Goal: Book appointment/travel/reservation

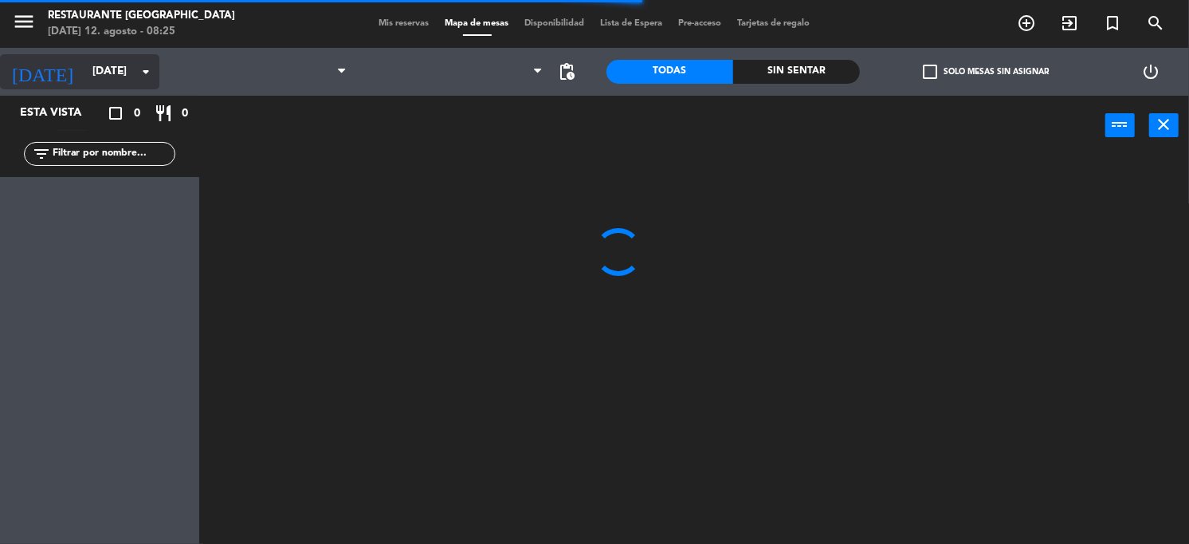
click at [147, 70] on icon "arrow_drop_down" at bounding box center [145, 71] width 19 height 19
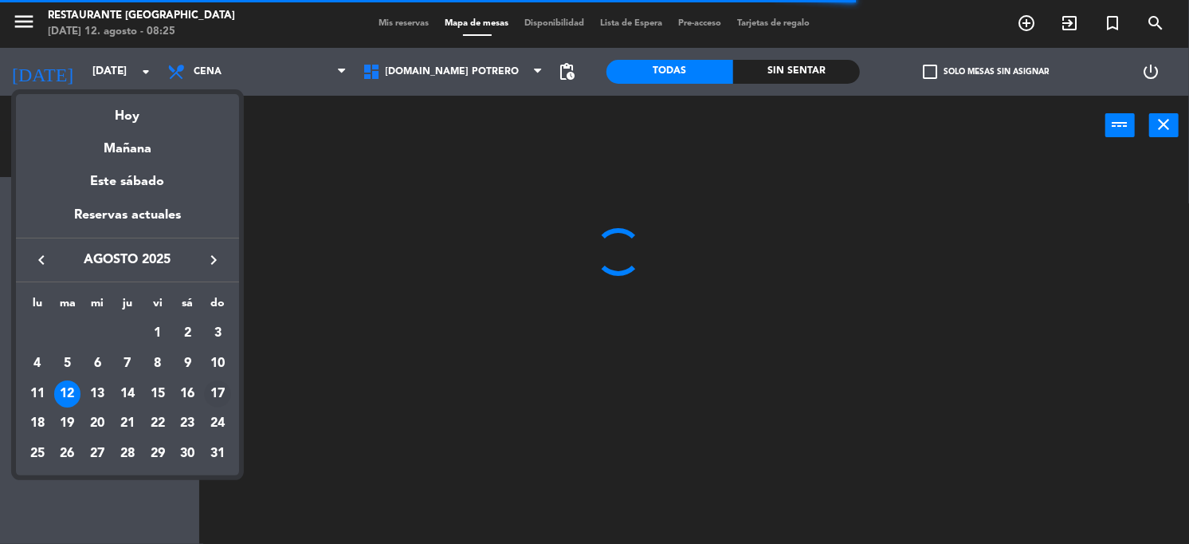
click at [218, 395] on div "17" at bounding box center [217, 393] width 27 height 27
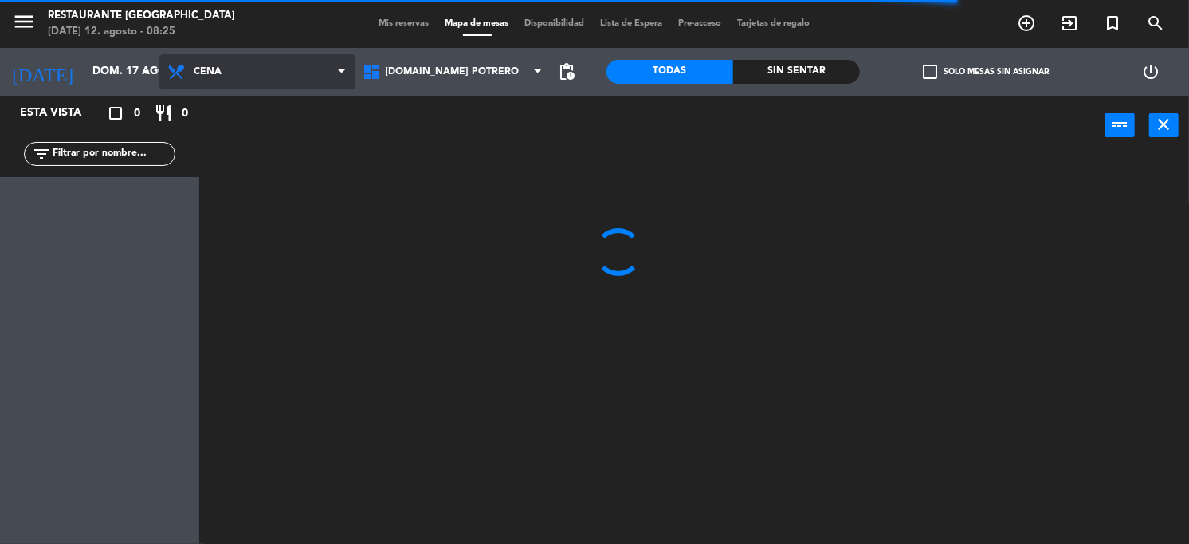
click at [333, 73] on span "Cena" at bounding box center [257, 71] width 196 height 35
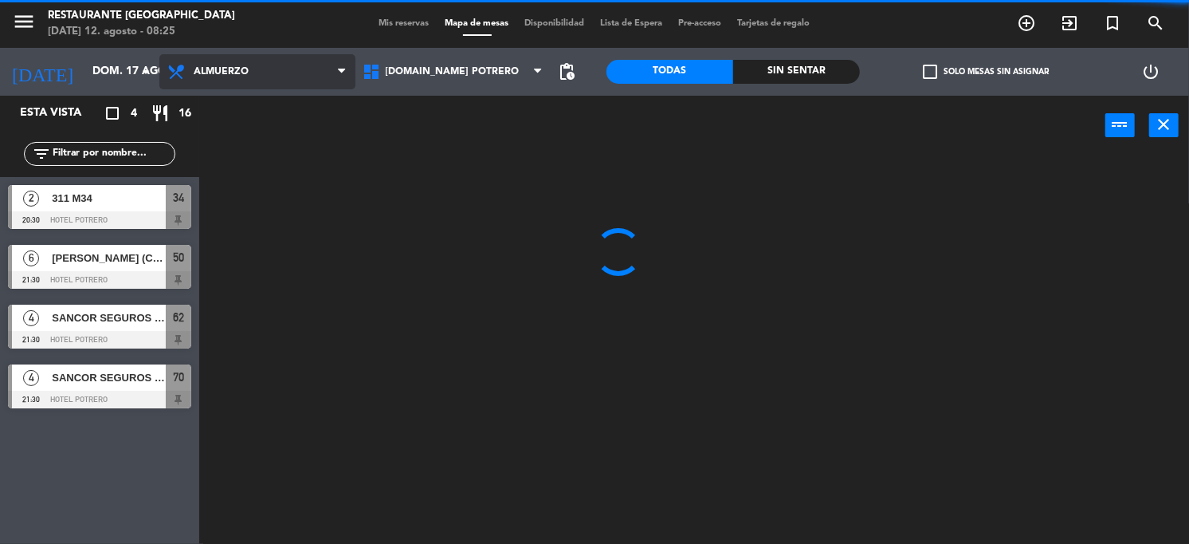
click at [306, 107] on ng-component "menu Restaurante Hotel Potrero [DATE] 12. agosto - 08:25 Mis reservas Mapa de m…" at bounding box center [594, 272] width 1189 height 544
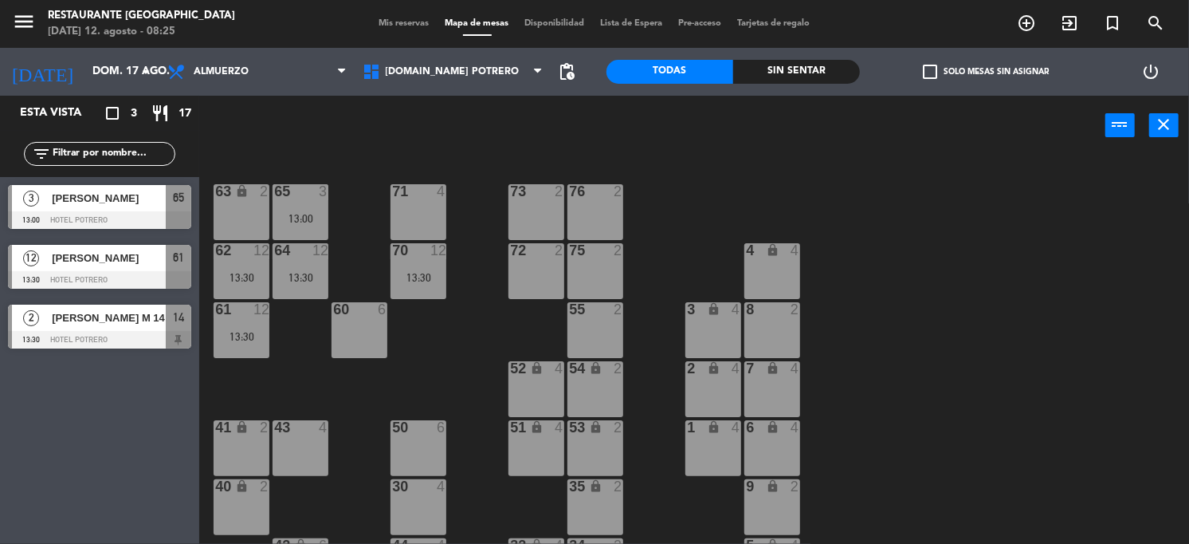
click at [118, 273] on div at bounding box center [99, 280] width 183 height 18
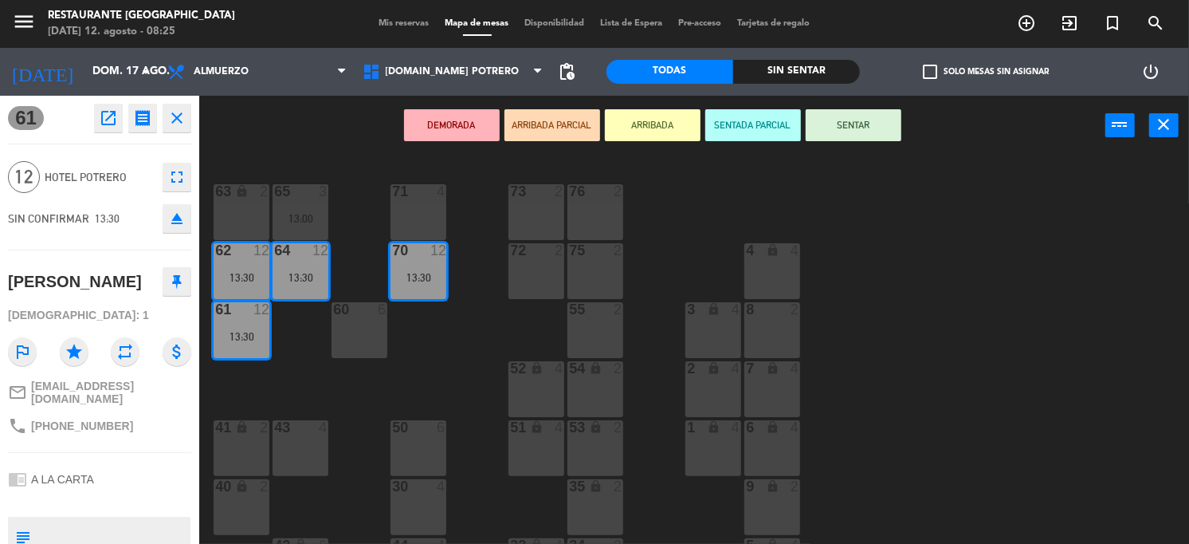
click at [178, 289] on icon at bounding box center [177, 281] width 10 height 14
click at [425, 341] on div "65 3 13:00 71 4 73 2 76 2 63 lock 2 64 12 13:30 62 12 13:30 70 12 13:30 72 2 75…" at bounding box center [700, 350] width 978 height 388
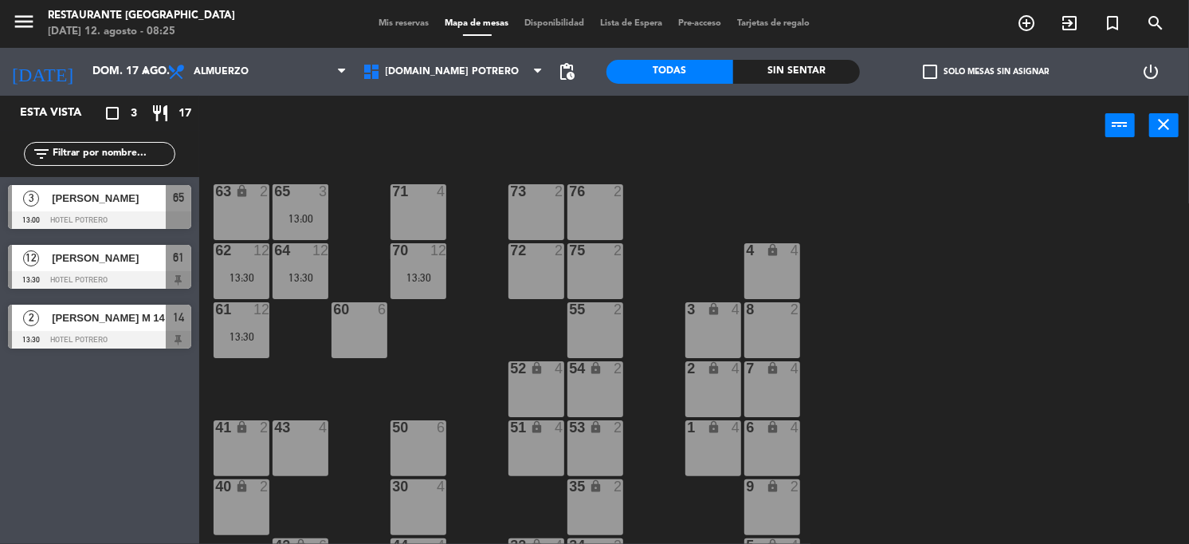
click at [304, 200] on div "65 3 13:00" at bounding box center [301, 212] width 56 height 56
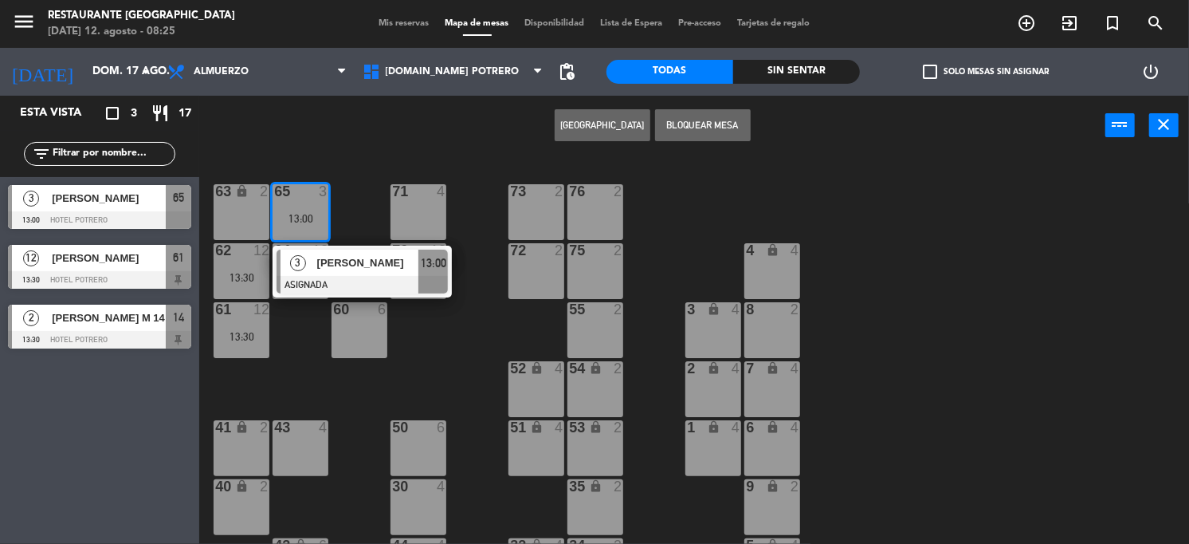
click at [537, 386] on div "52 lock 4" at bounding box center [536, 389] width 56 height 56
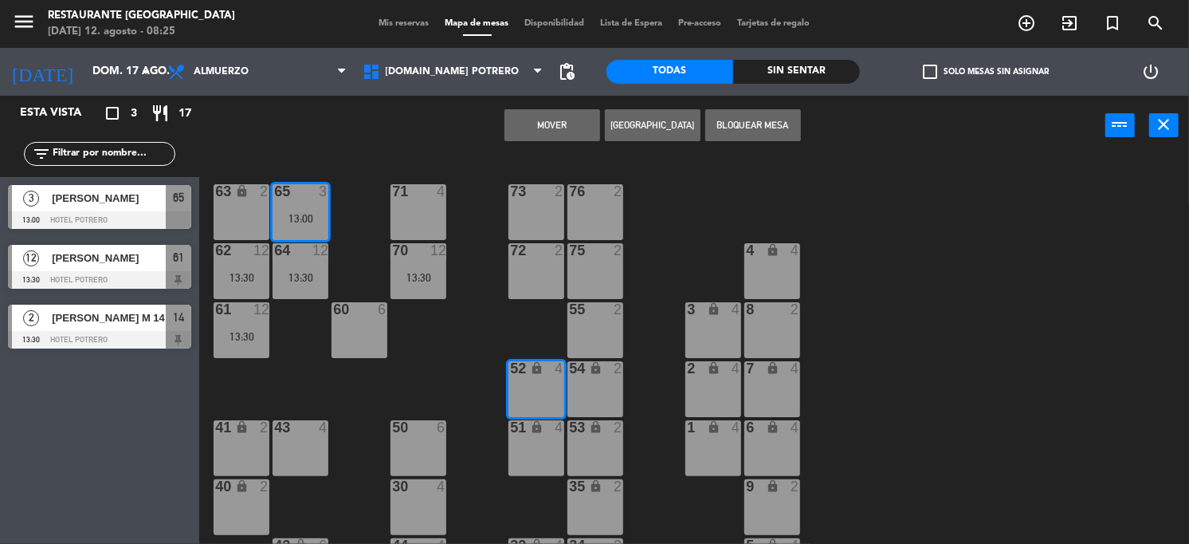
click at [296, 190] on div at bounding box center [301, 191] width 26 height 14
click at [532, 377] on div "52 lock 4" at bounding box center [536, 389] width 56 height 56
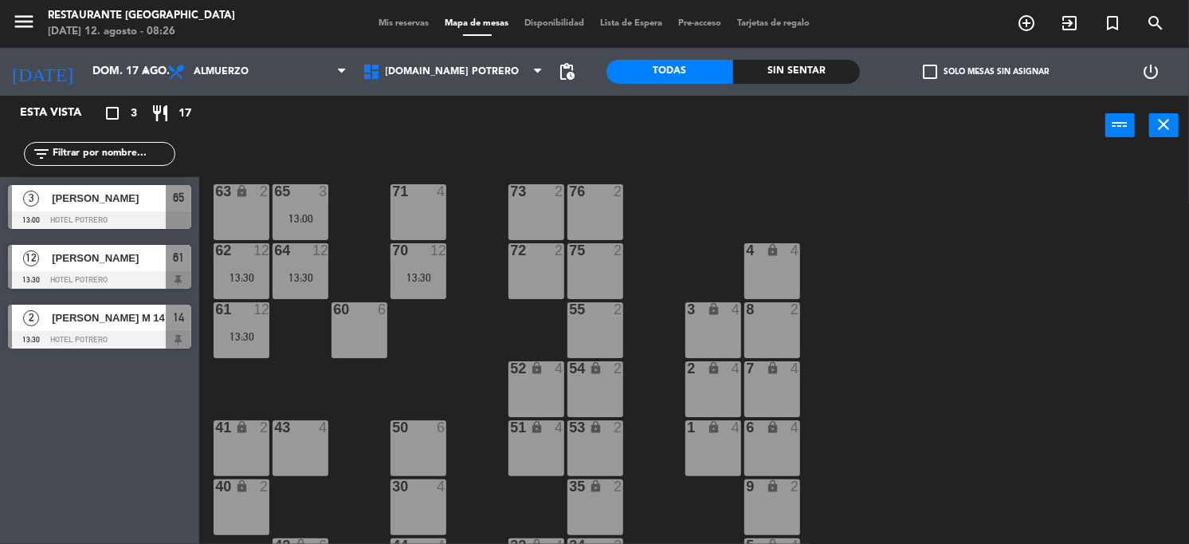
click at [305, 204] on div "65 3 13:00" at bounding box center [301, 212] width 56 height 56
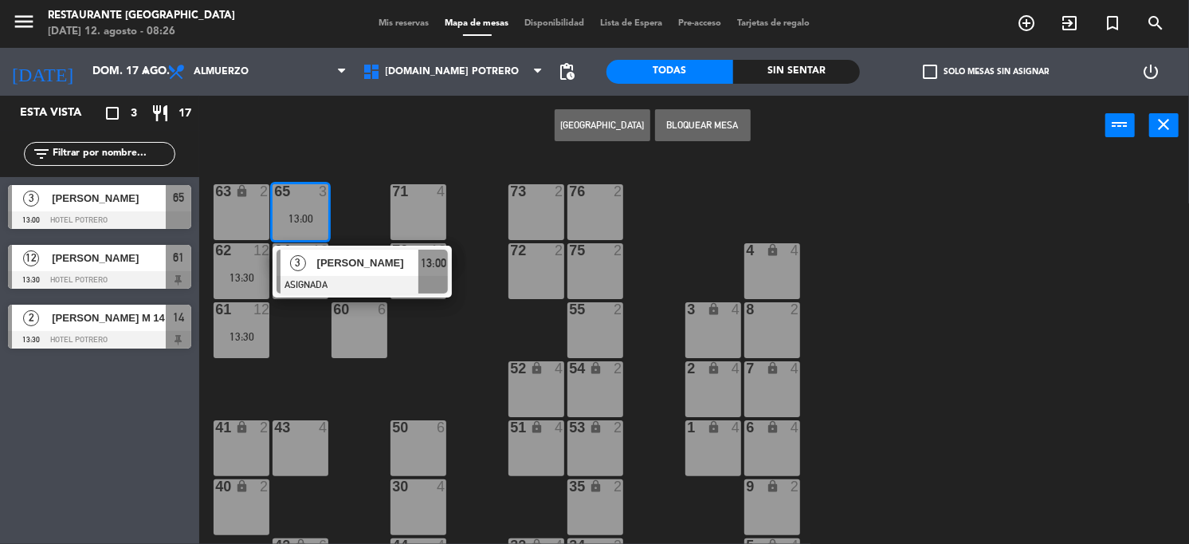
click at [545, 379] on div "52 lock 4" at bounding box center [536, 389] width 56 height 56
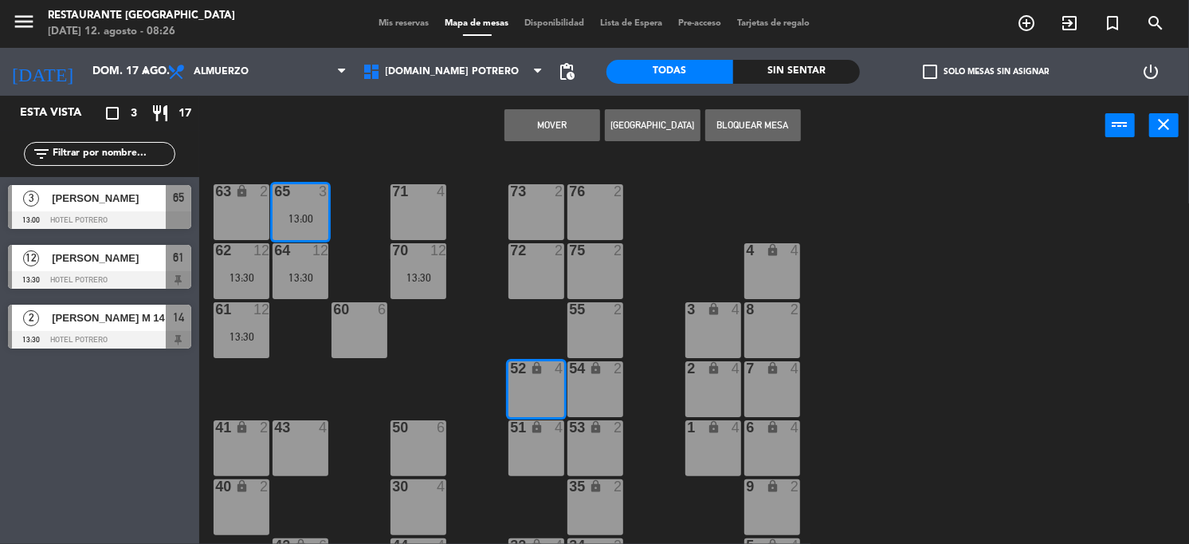
click at [540, 115] on button "Mover" at bounding box center [552, 125] width 96 height 32
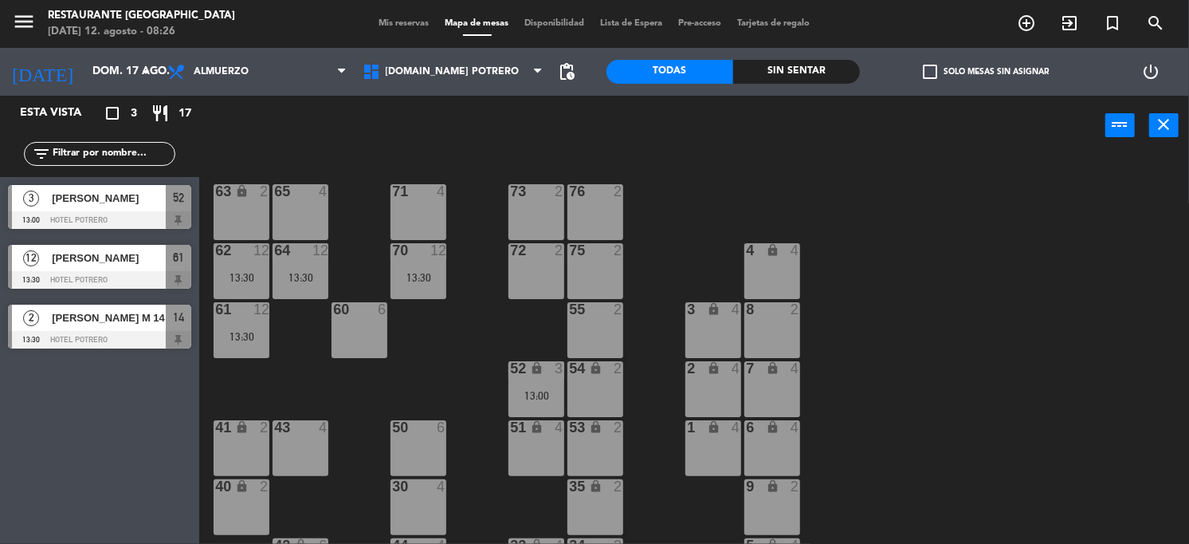
click at [114, 331] on div at bounding box center [99, 340] width 183 height 18
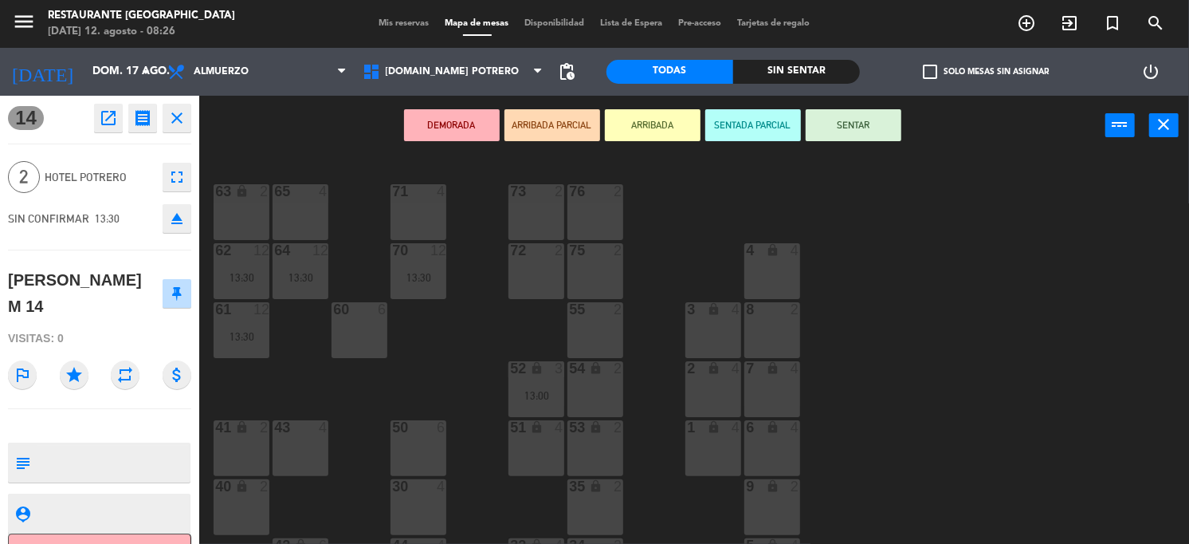
click at [956, 351] on div "65 4 71 4 73 2 76 2 63 lock 2 64 12 13:30 62 12 13:30 70 12 13:30 72 2 75 2 4 l…" at bounding box center [700, 350] width 978 height 388
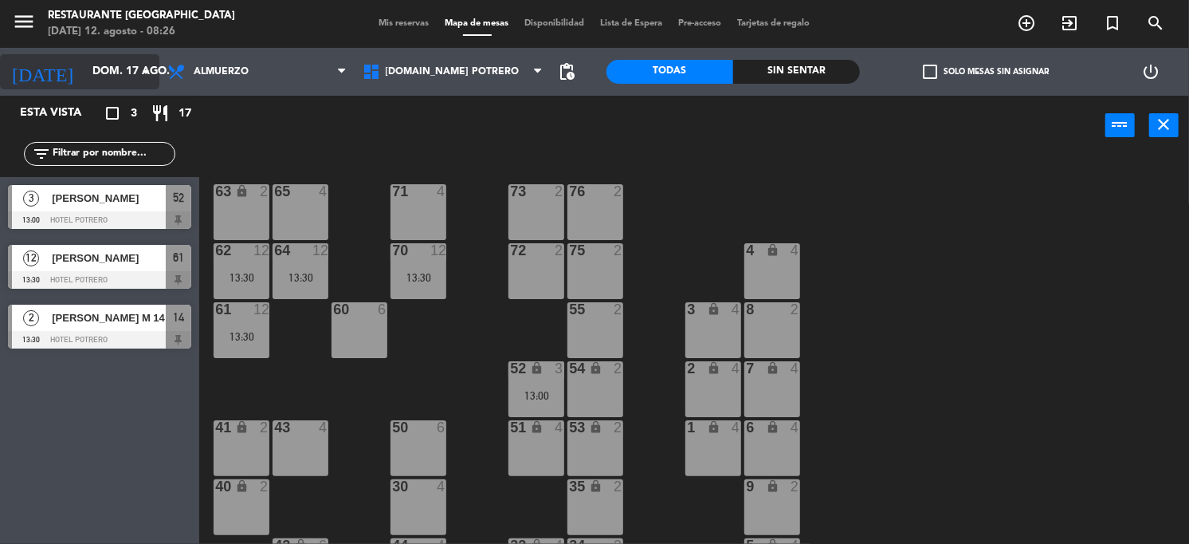
click at [148, 69] on icon "arrow_drop_down" at bounding box center [145, 71] width 19 height 19
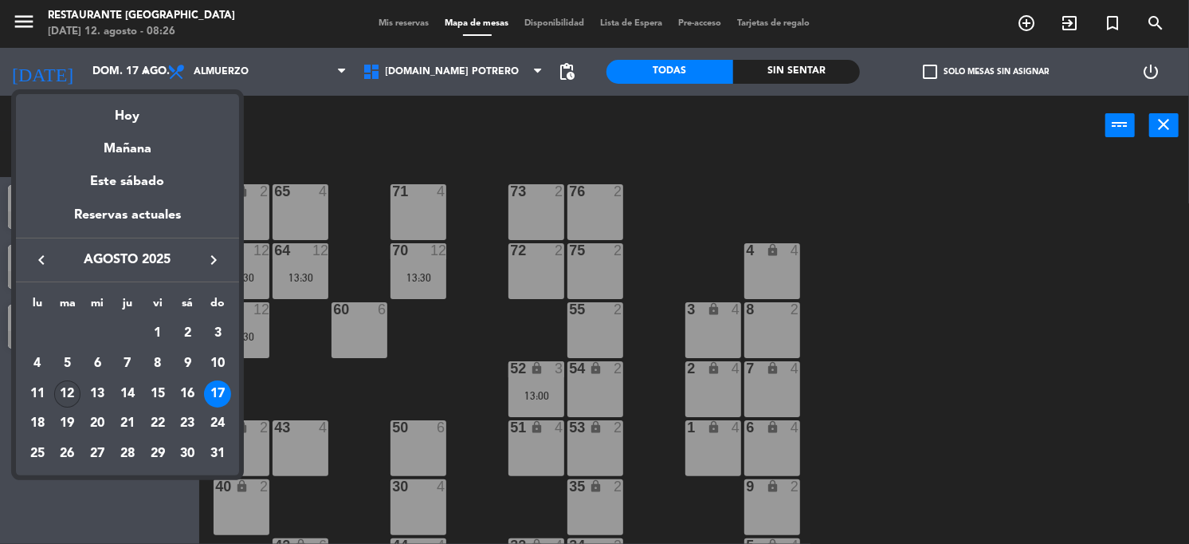
click at [68, 394] on div "12" at bounding box center [67, 393] width 27 height 27
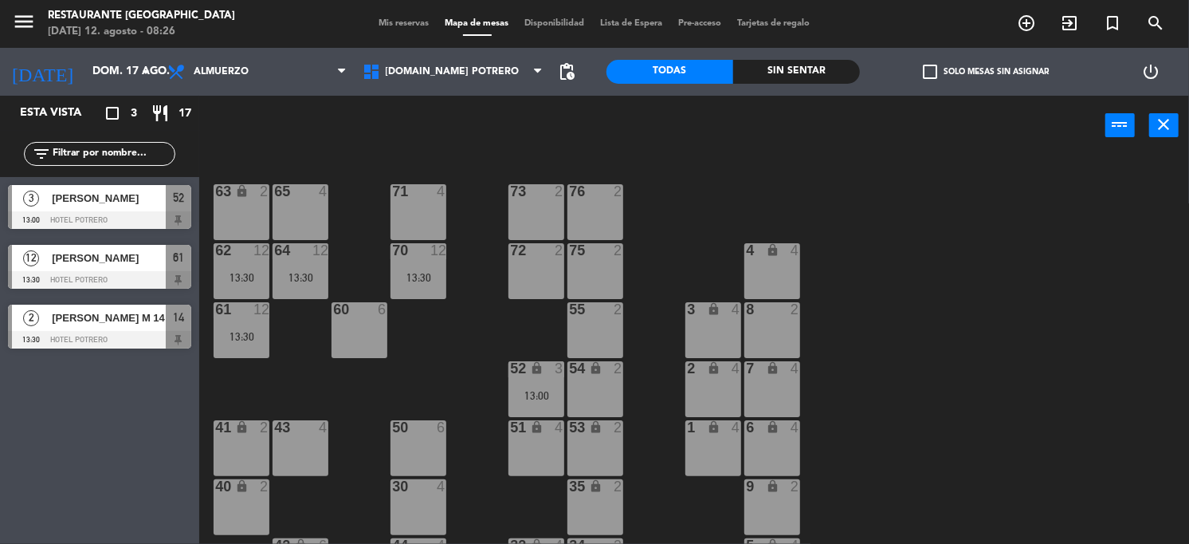
type input "[DATE]"
